Goal: Obtain resource: Obtain resource

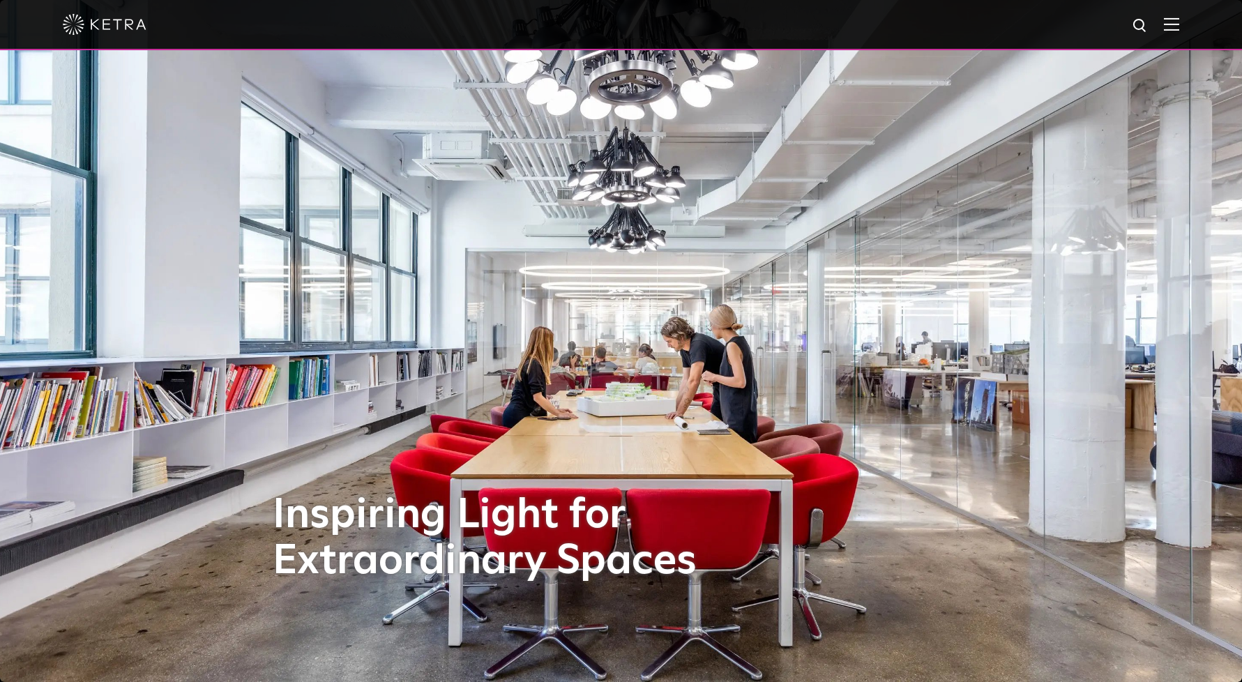
click at [1166, 20] on img at bounding box center [1171, 23] width 15 height 13
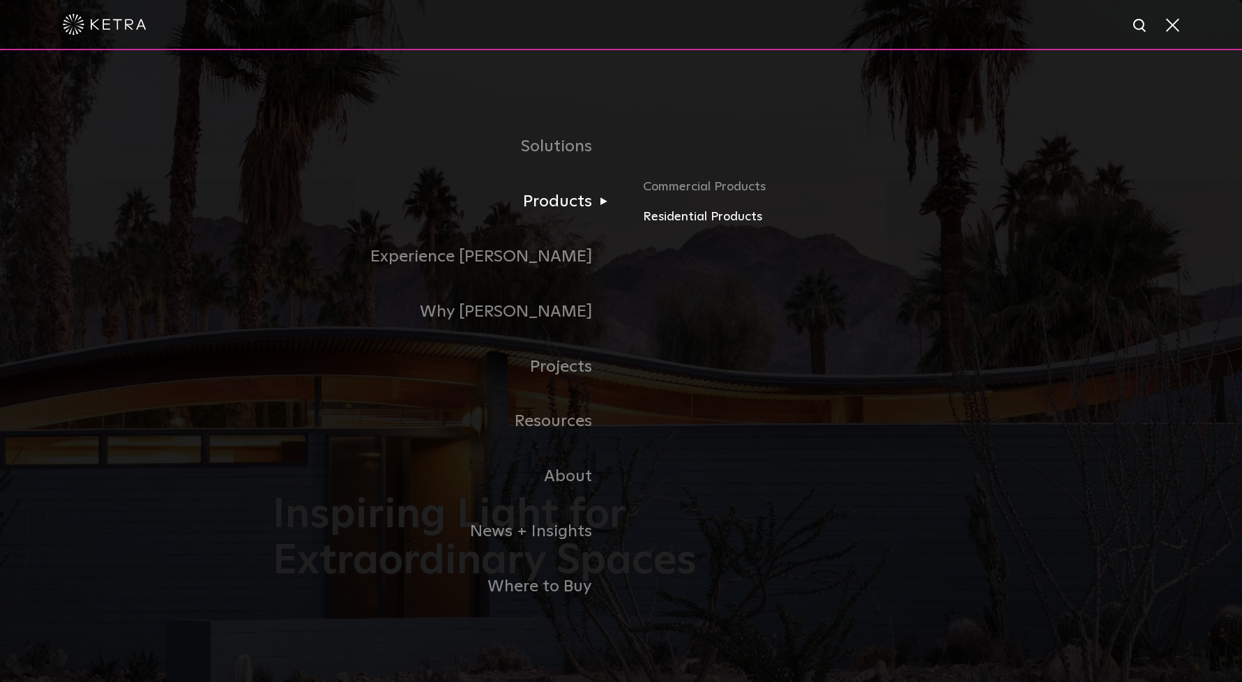
click at [667, 218] on link "Residential Products" at bounding box center [806, 217] width 326 height 20
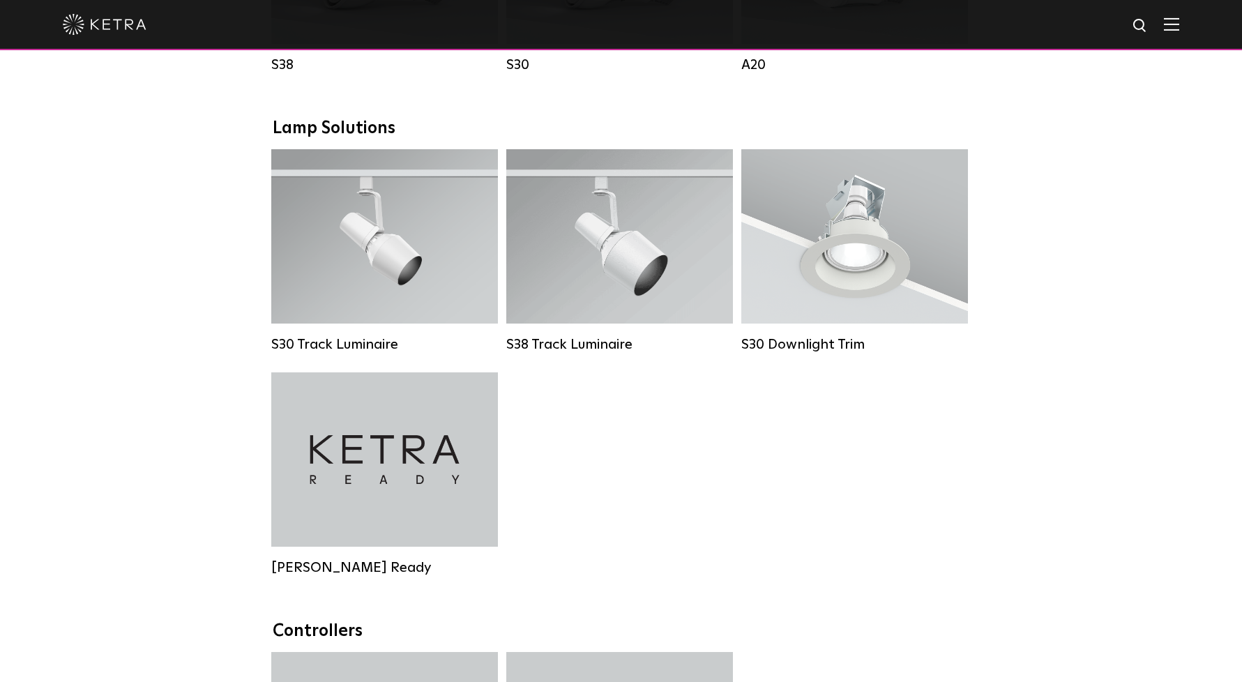
scroll to position [965, 0]
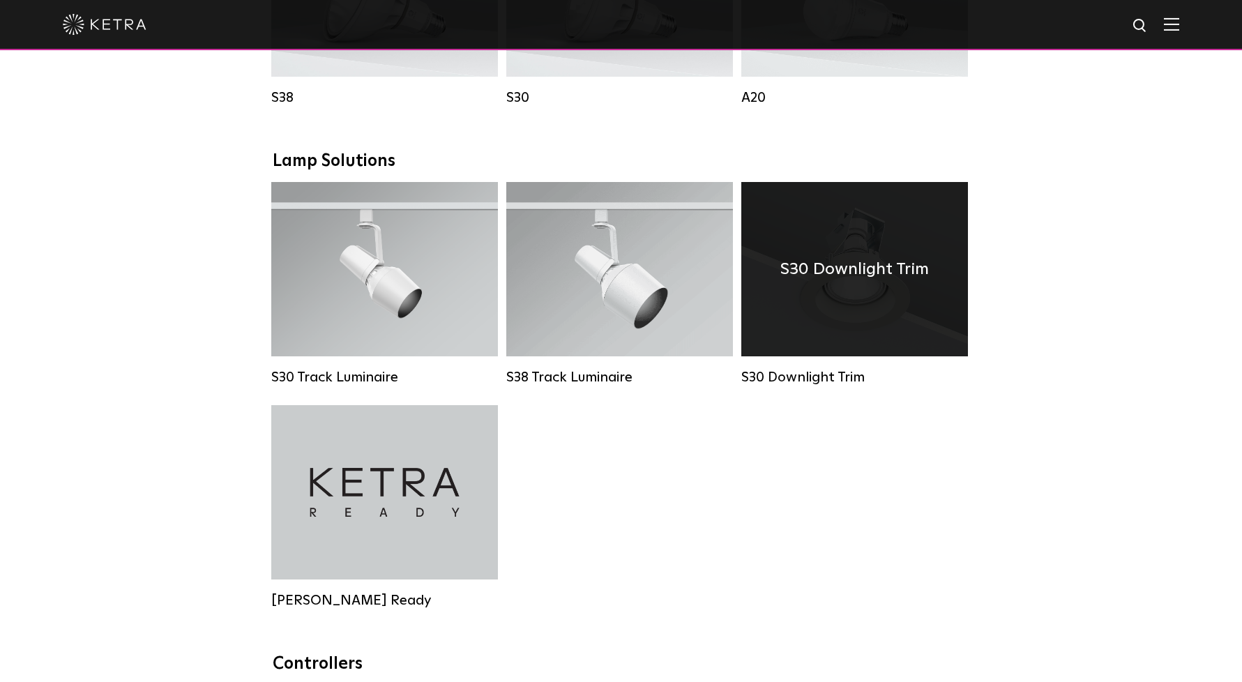
click at [857, 311] on div "S30 Downlight Trim" at bounding box center [855, 269] width 227 height 174
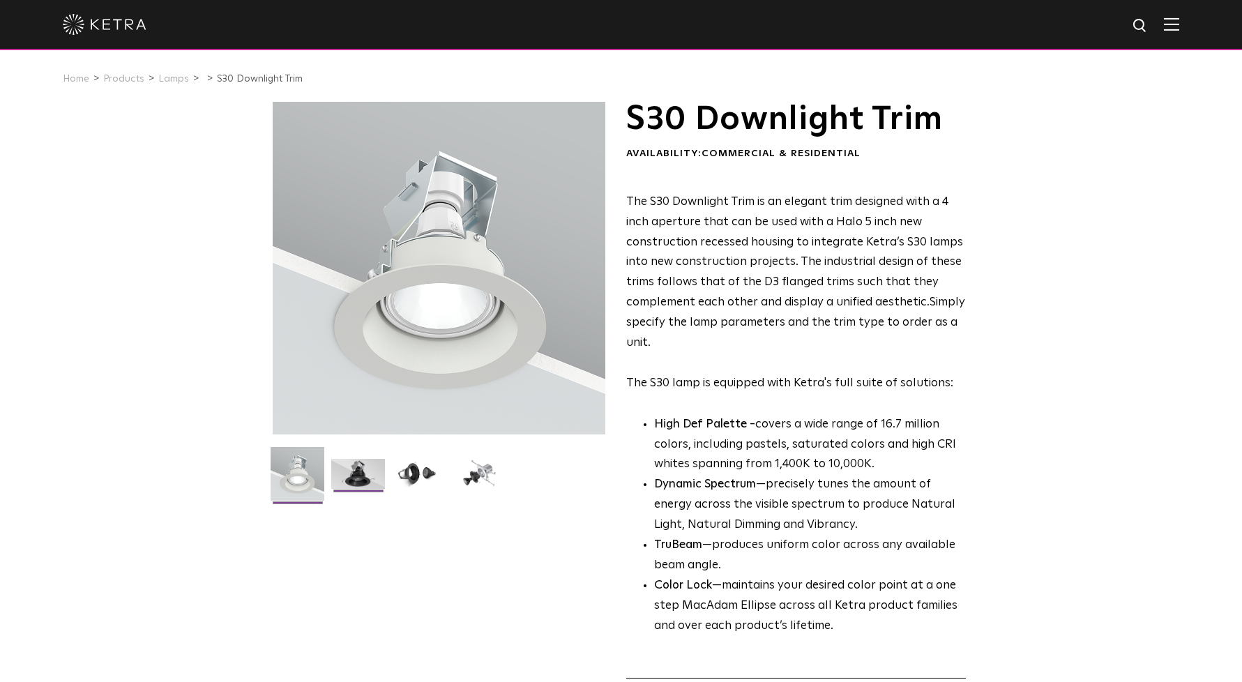
click at [367, 474] on img at bounding box center [358, 479] width 54 height 40
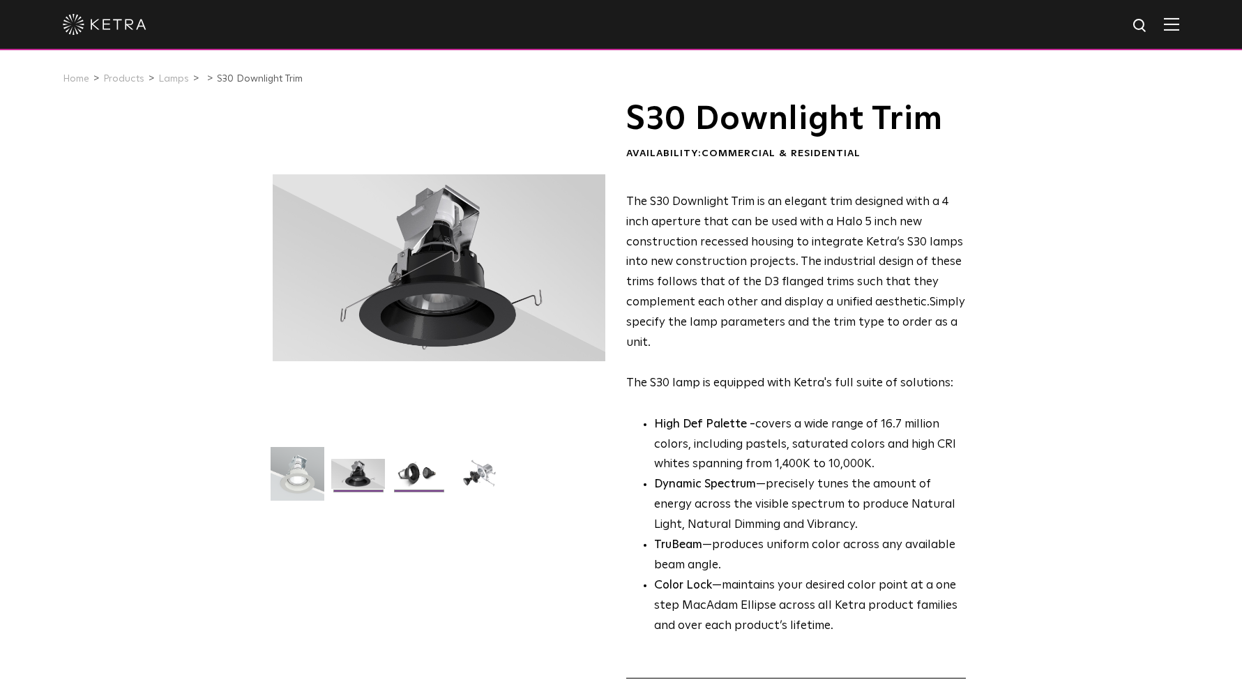
click at [405, 474] on img at bounding box center [419, 479] width 54 height 40
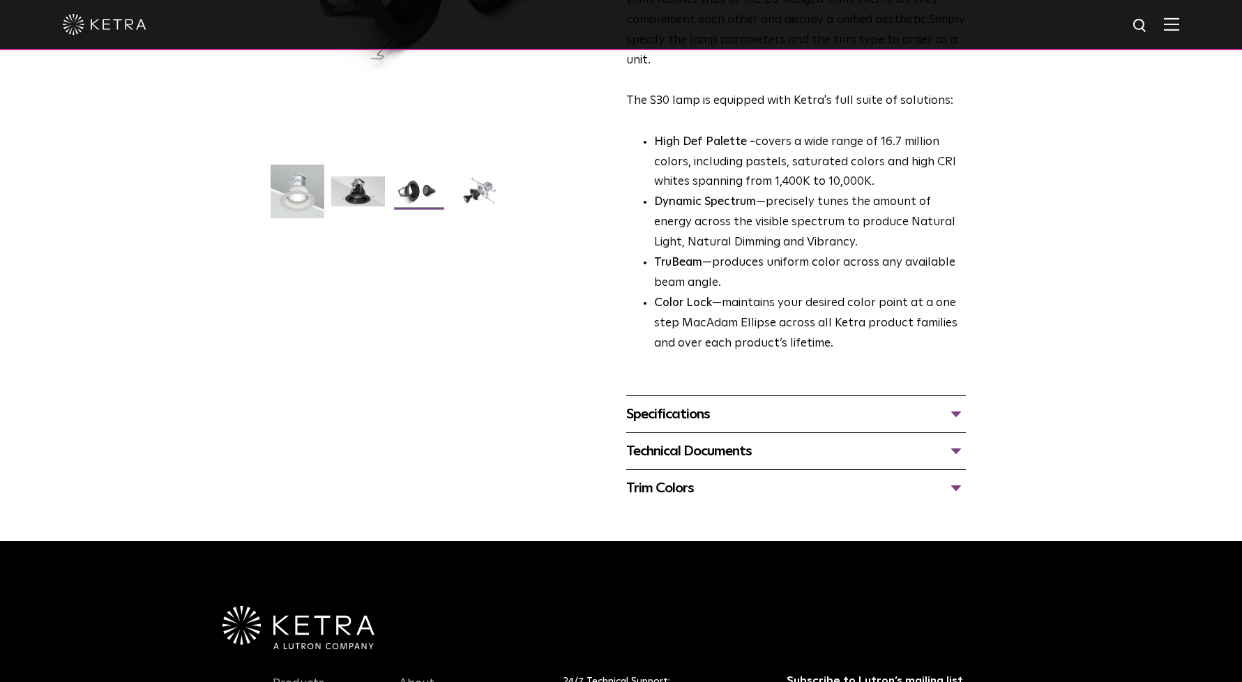
scroll to position [285, 0]
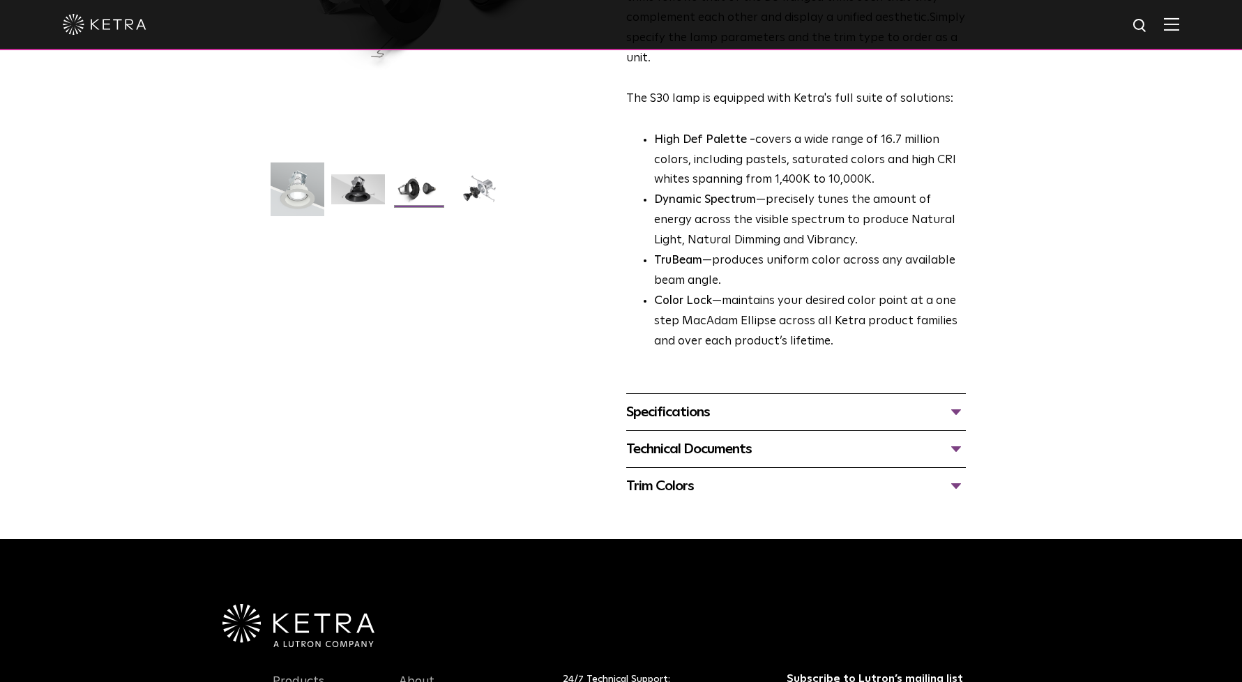
click at [955, 403] on div "Specifications" at bounding box center [796, 412] width 340 height 22
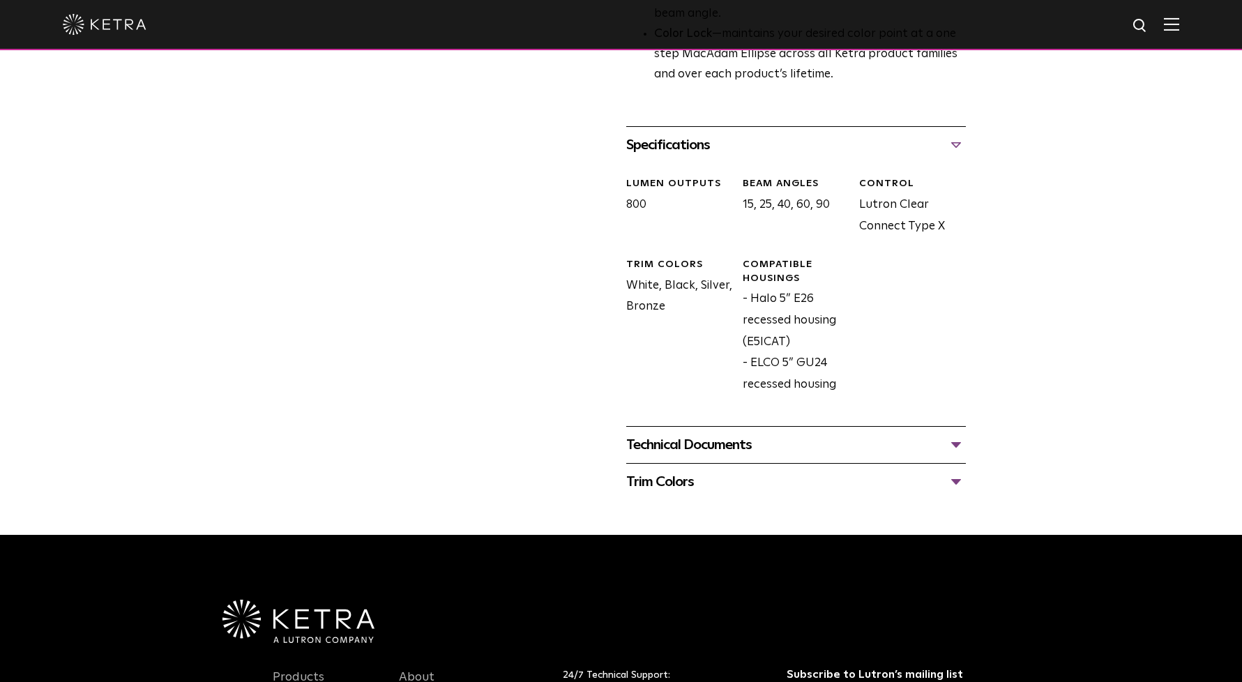
scroll to position [553, 0]
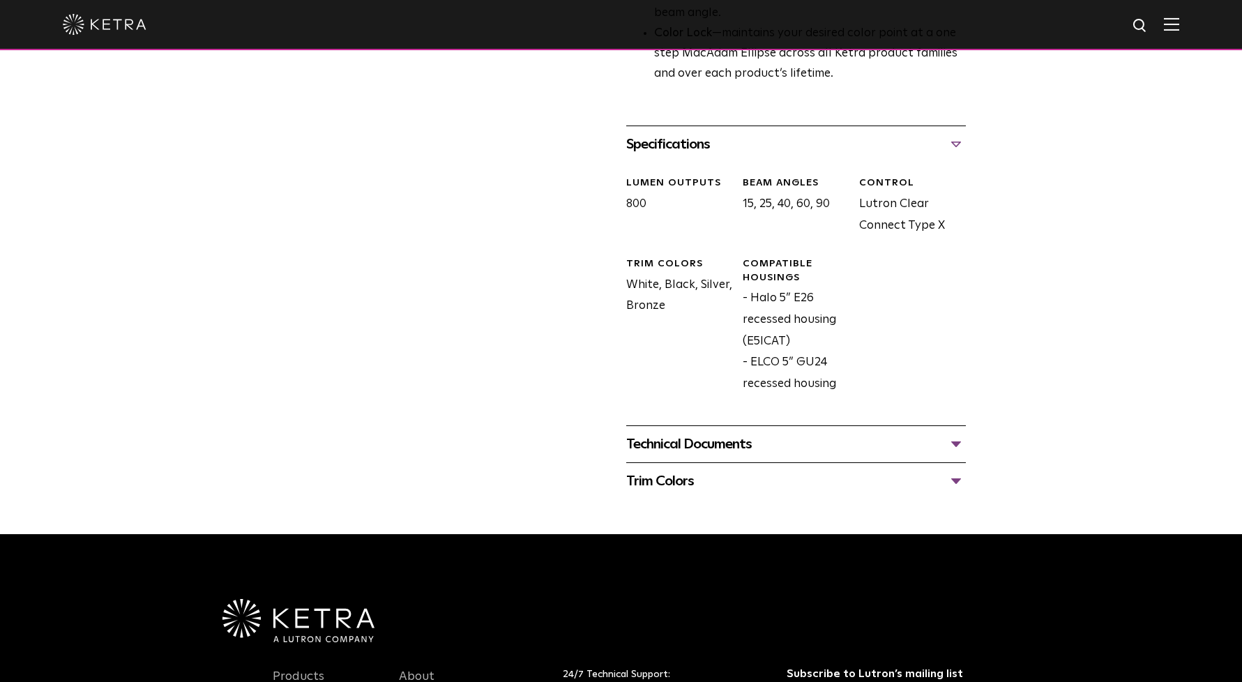
click at [955, 433] on div "Technical Documents" at bounding box center [796, 444] width 340 height 22
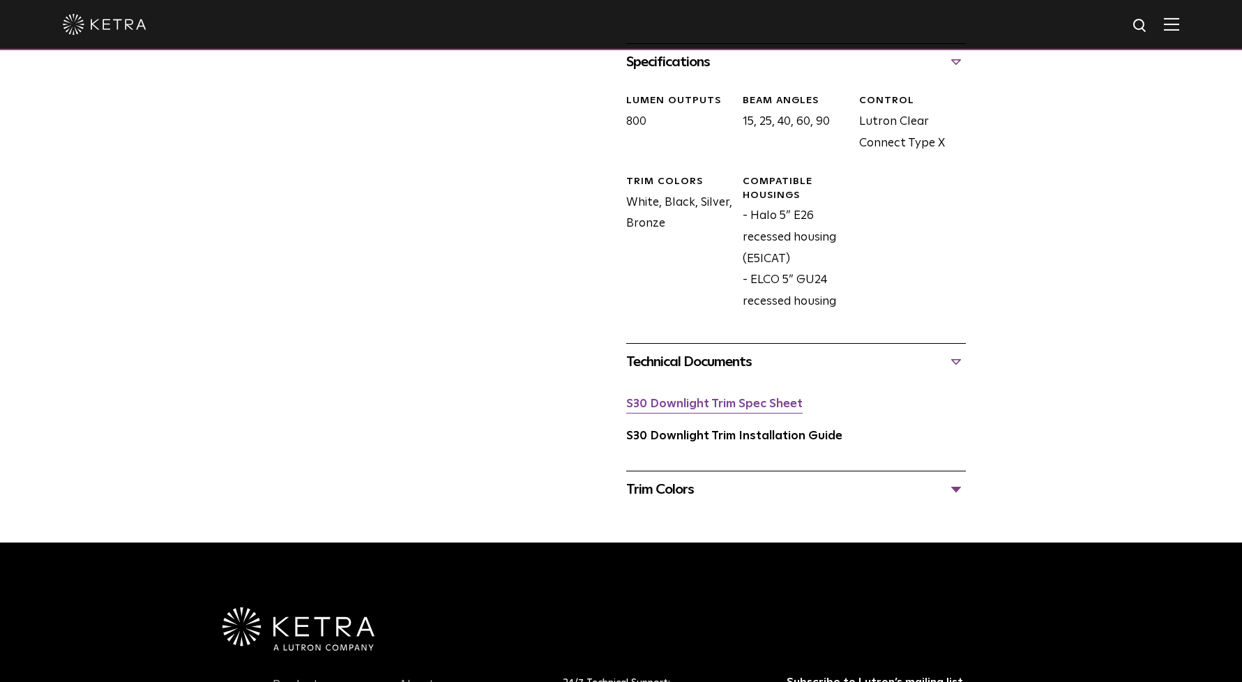
scroll to position [636, 0]
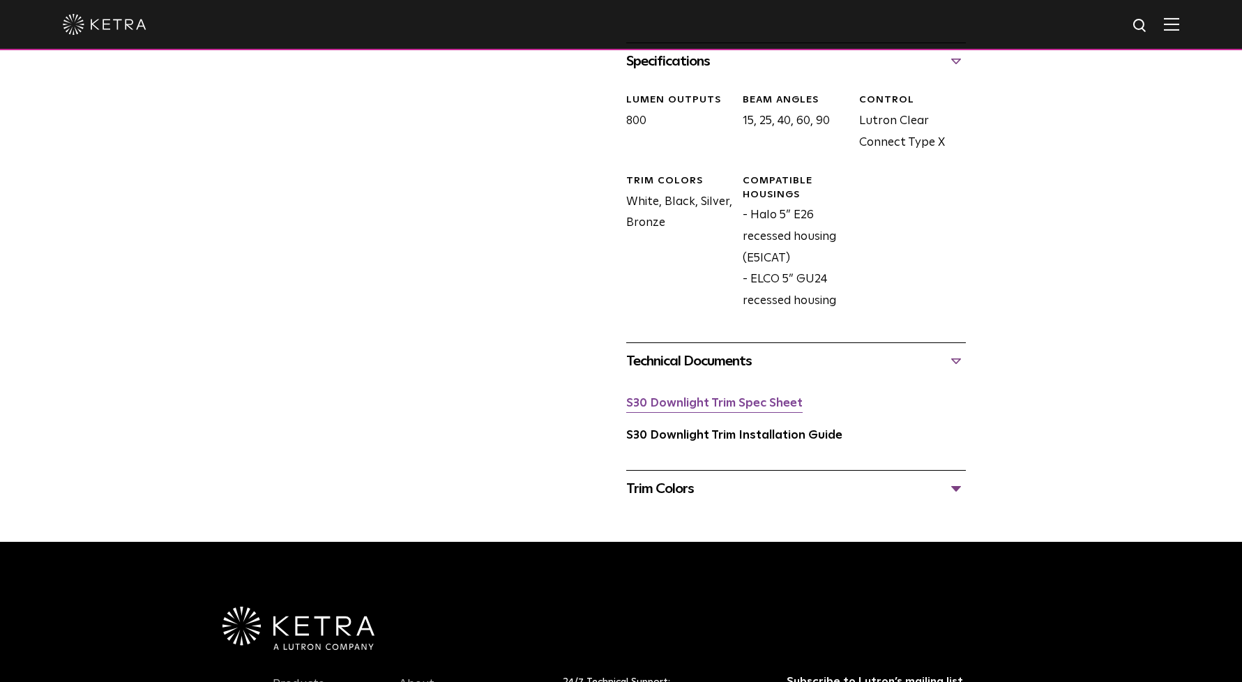
click at [770, 398] on link "S30 Downlight Trim Spec Sheet" at bounding box center [714, 404] width 177 height 12
click at [834, 430] on link "S30 Downlight Trim Installation Guide" at bounding box center [734, 436] width 216 height 12
click at [795, 398] on link "S30 Downlight Trim Spec Sheet" at bounding box center [714, 404] width 177 height 12
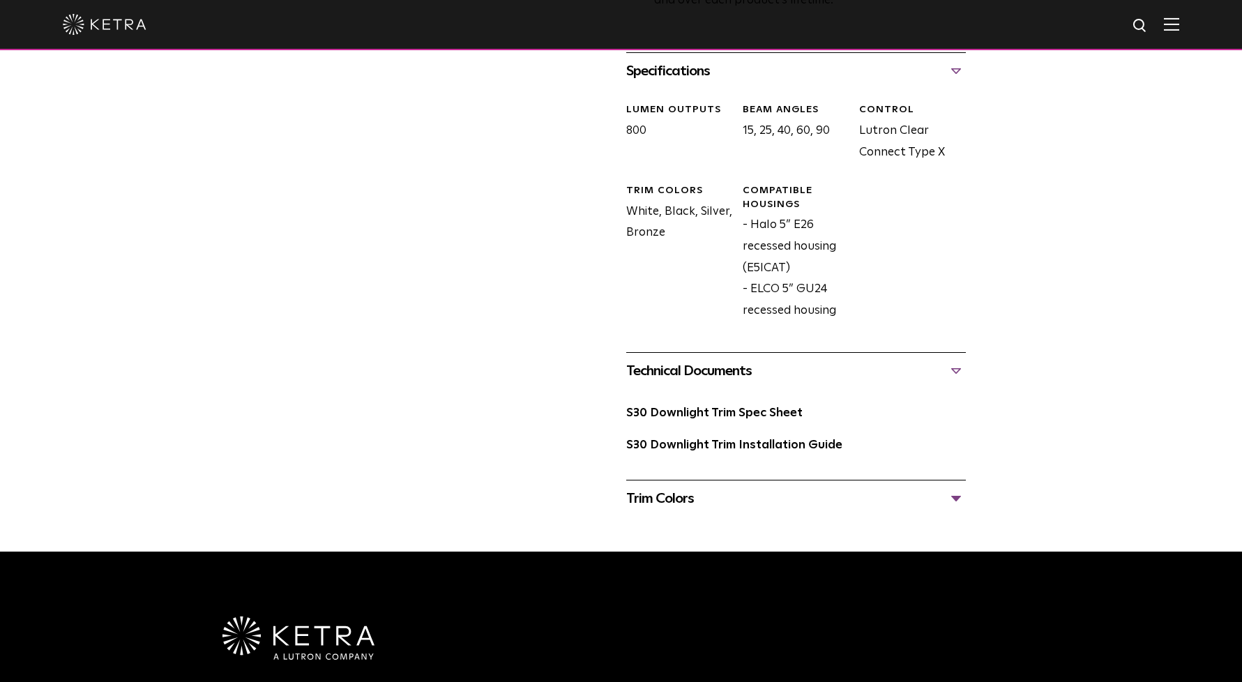
scroll to position [649, 0]
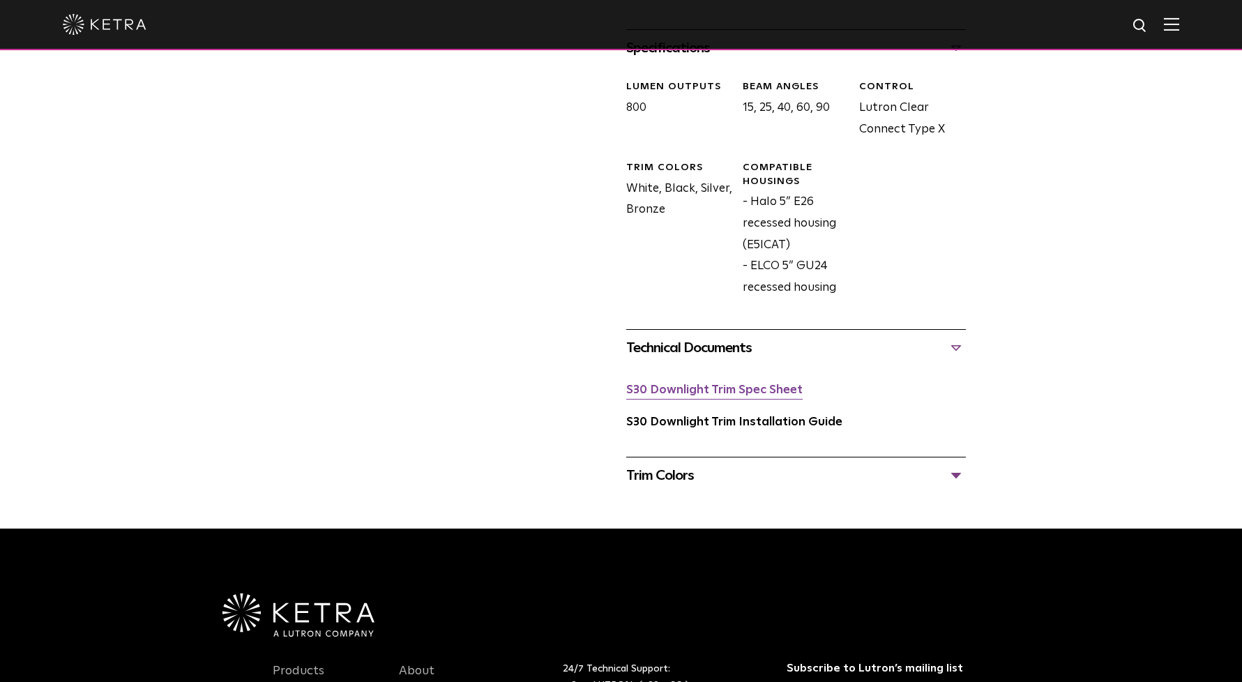
click at [775, 384] on link "S30 Downlight Trim Spec Sheet" at bounding box center [714, 390] width 177 height 12
